Goal: Find specific page/section: Find specific page/section

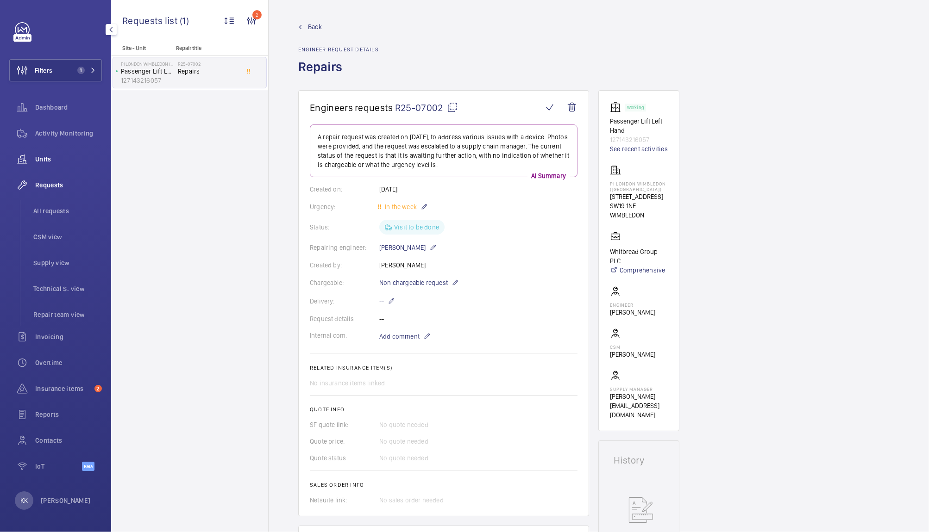
click at [56, 155] on span "Units" at bounding box center [68, 159] width 67 height 9
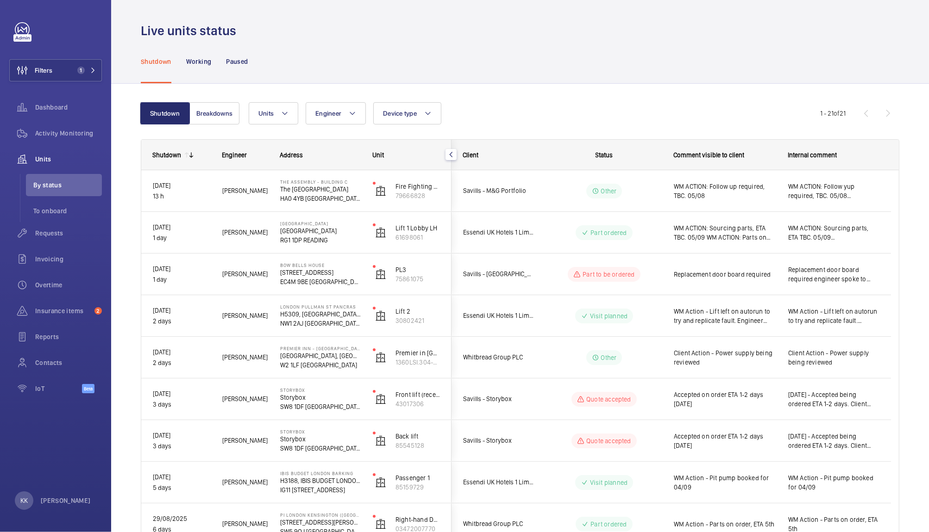
click at [584, 73] on div "Shutdown Working Paused" at bounding box center [520, 61] width 758 height 44
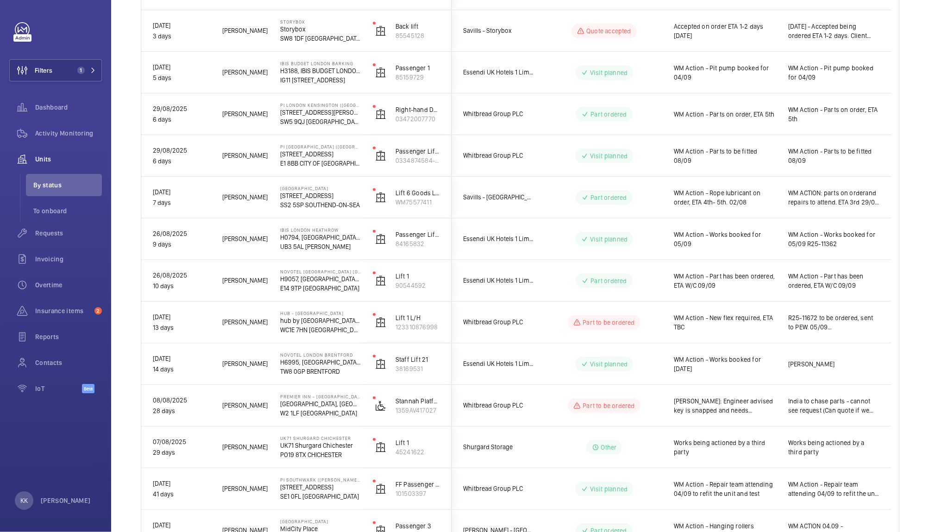
scroll to position [416, 0]
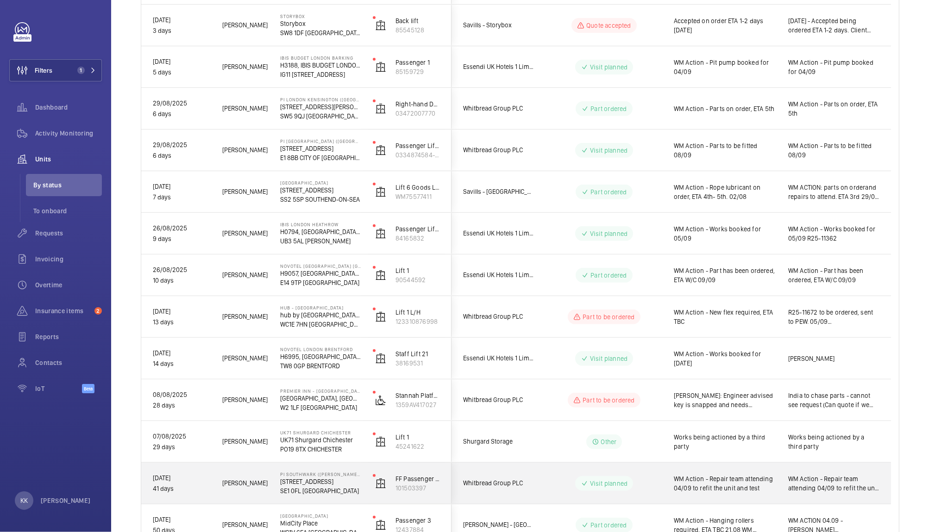
click at [682, 481] on span "WM Action - Repair team attending 04/09 to refit the unit and test" at bounding box center [725, 484] width 102 height 19
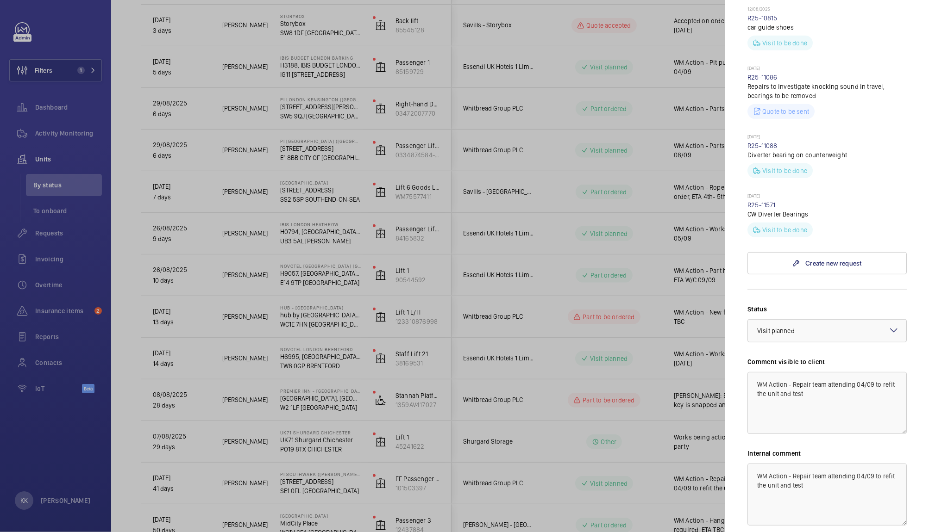
scroll to position [514, 0]
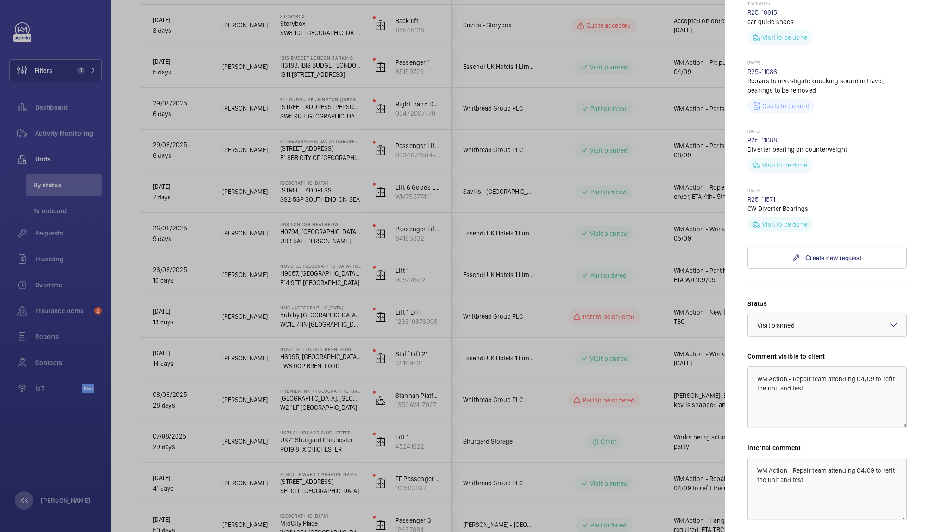
click at [552, 316] on div at bounding box center [464, 266] width 929 height 532
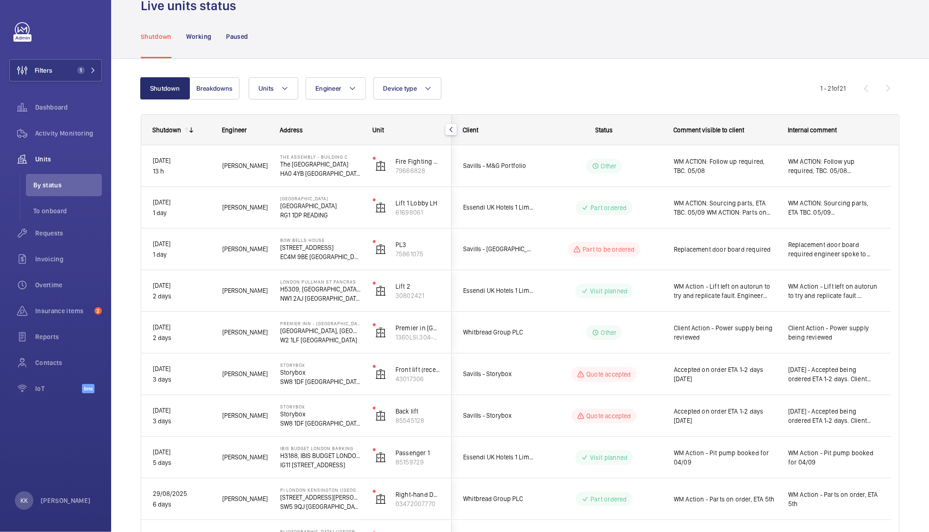
scroll to position [12, 0]
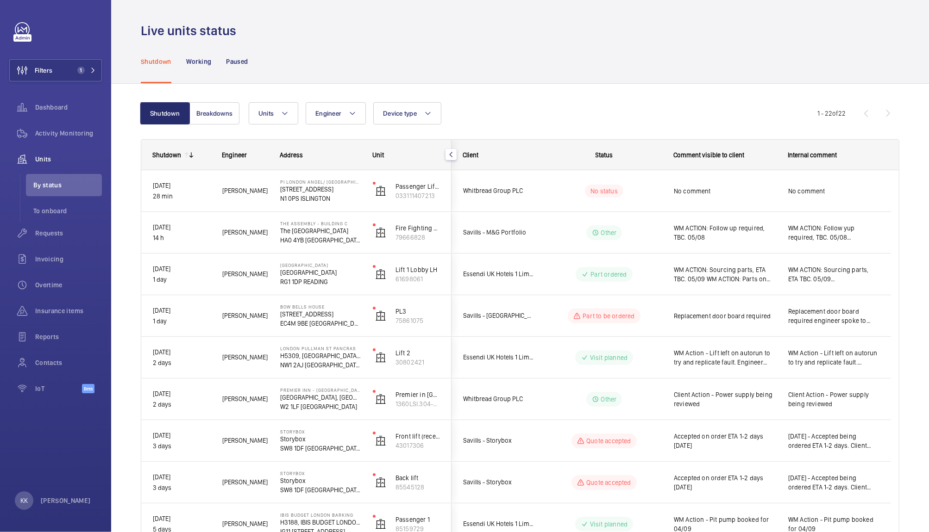
click at [524, 80] on div "Shutdown Working Paused" at bounding box center [520, 61] width 758 height 44
click at [624, 48] on div "Shutdown Working Paused" at bounding box center [520, 61] width 758 height 44
